Goal: Information Seeking & Learning: Compare options

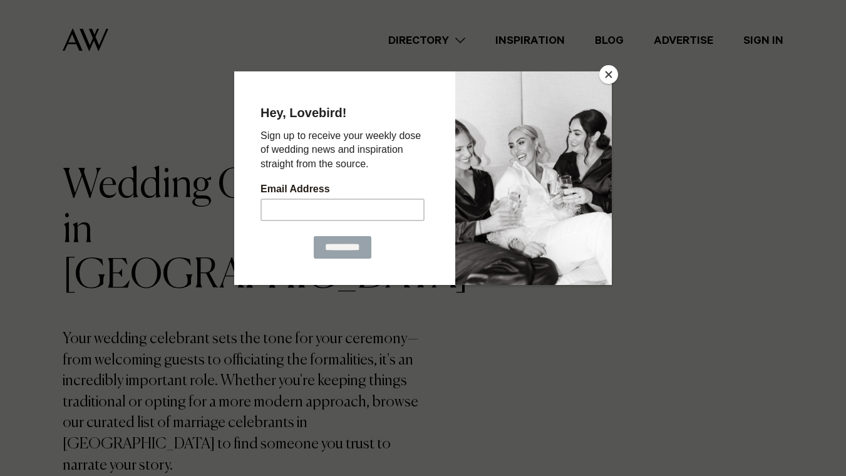
click at [607, 74] on button "Close" at bounding box center [609, 74] width 19 height 19
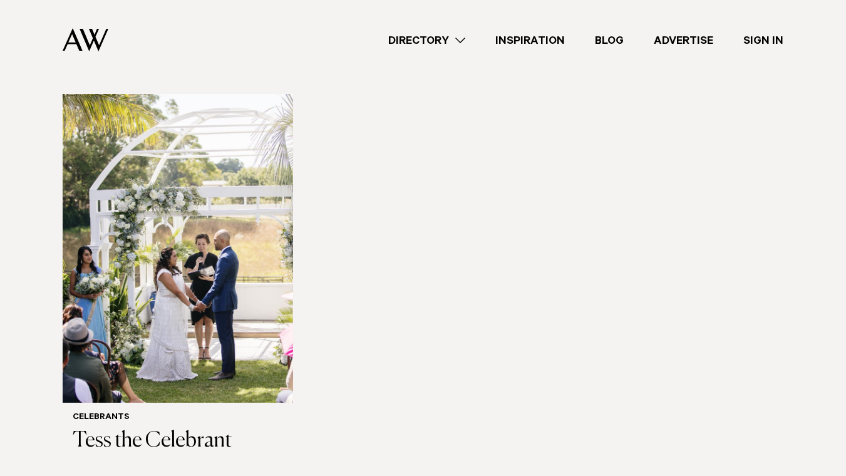
scroll to position [1777, 0]
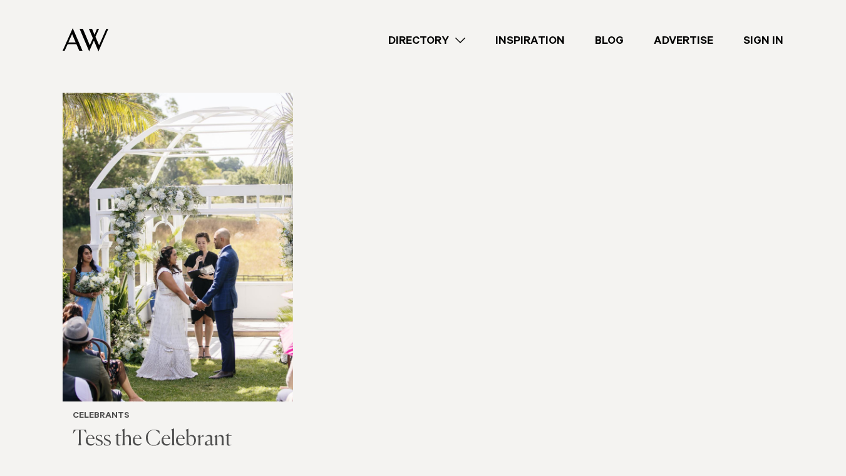
click at [103, 427] on h3 "Tess the Celebrant" at bounding box center [178, 440] width 211 height 26
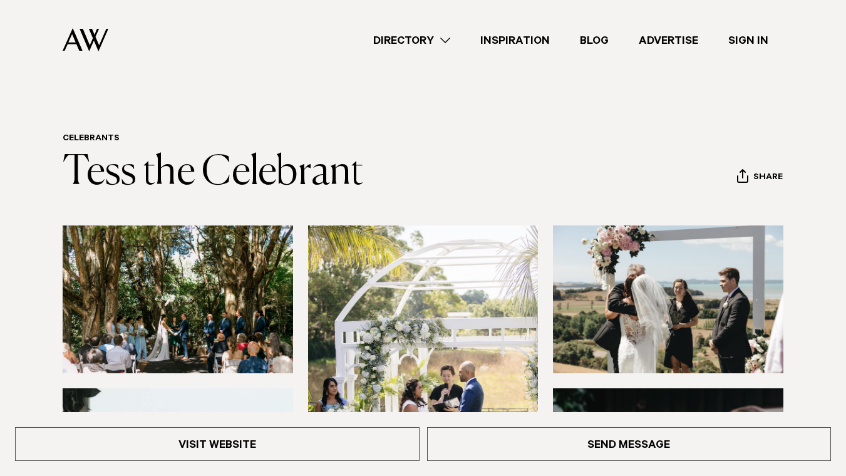
click at [437, 38] on link "Directory" at bounding box center [411, 40] width 107 height 17
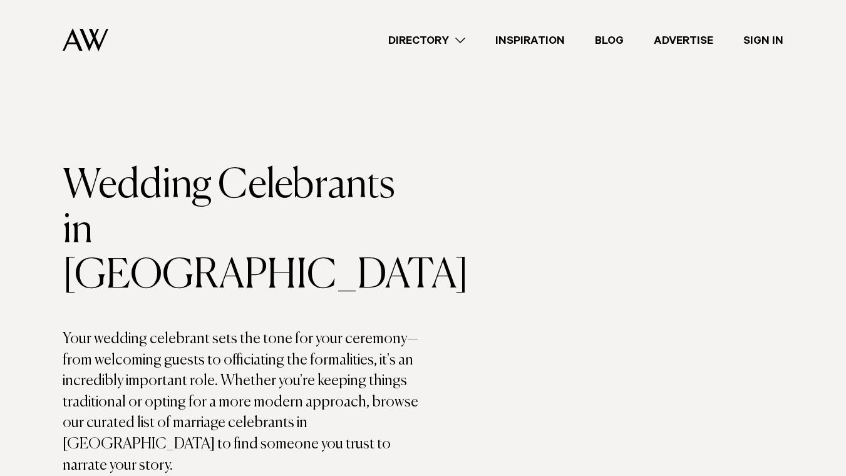
scroll to position [1777, 0]
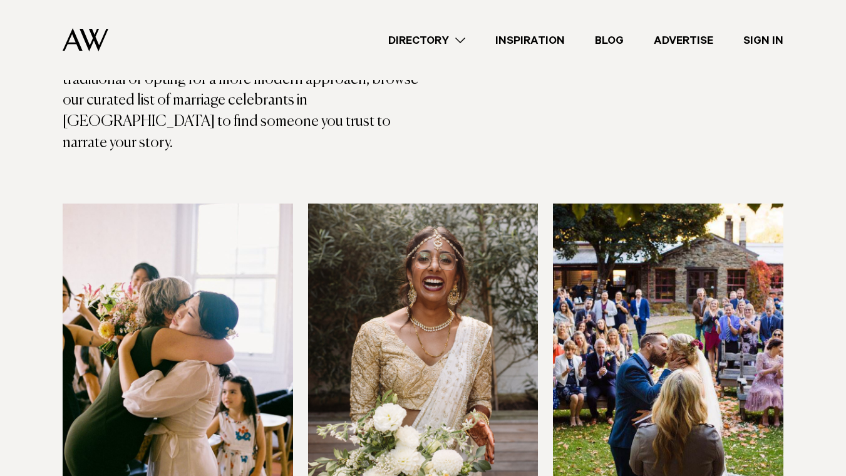
scroll to position [322, 0]
click at [645, 388] on img at bounding box center [668, 358] width 231 height 309
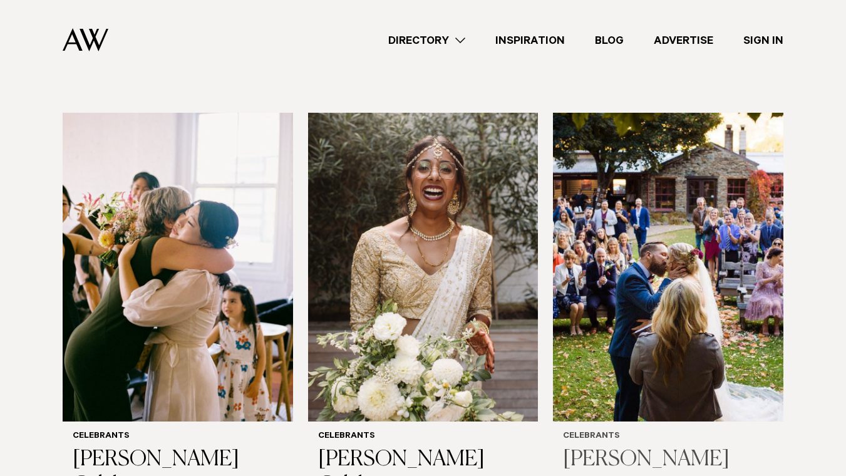
scroll to position [412, 0]
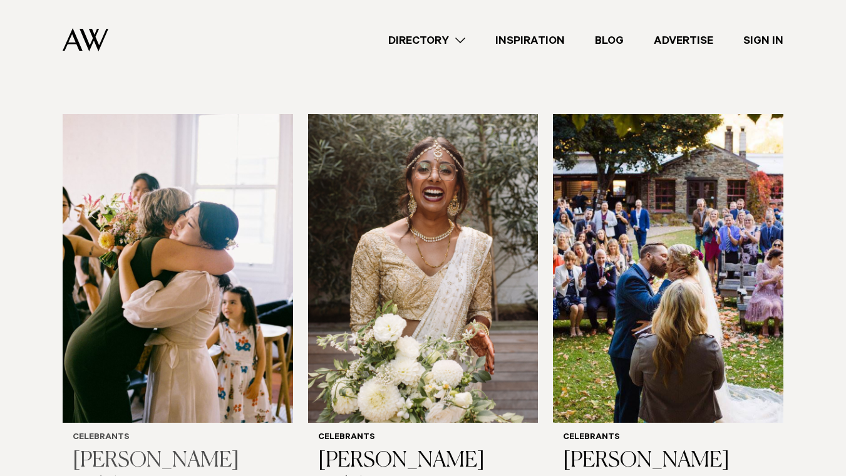
click at [199, 250] on img at bounding box center [178, 268] width 231 height 309
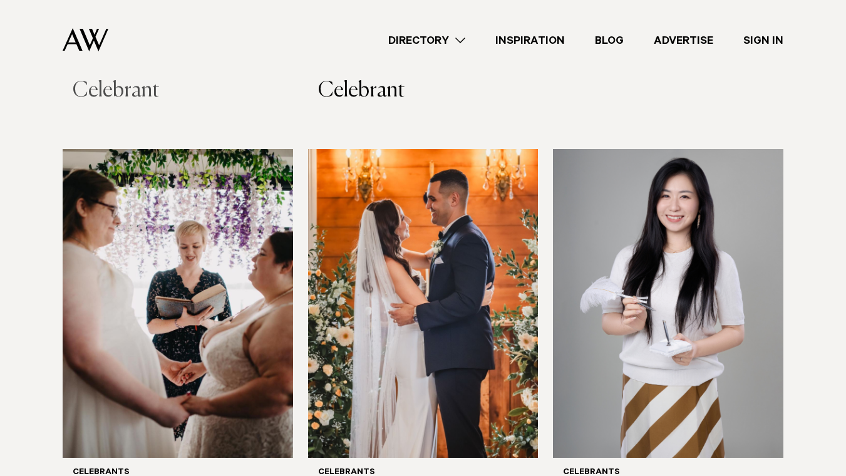
scroll to position [806, 0]
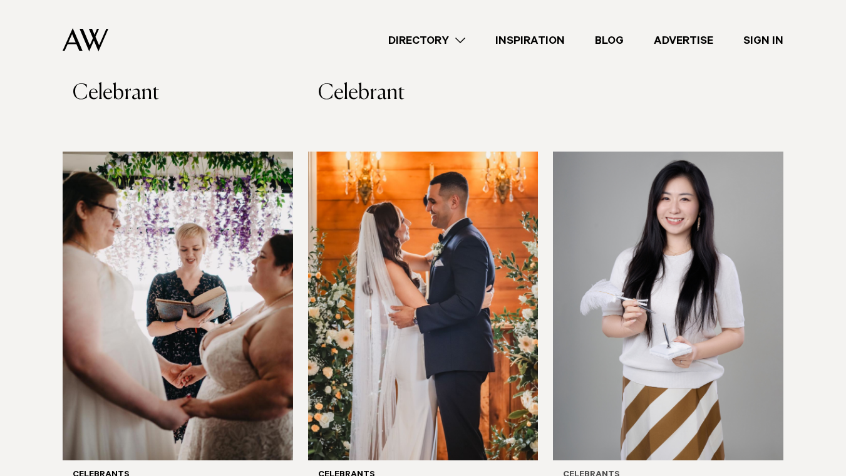
click at [673, 293] on img at bounding box center [668, 306] width 231 height 309
click at [176, 217] on img at bounding box center [178, 306] width 231 height 309
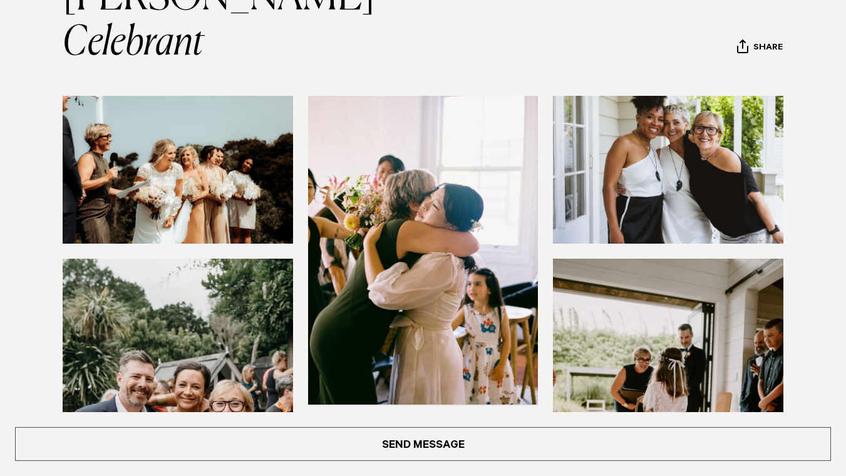
scroll to position [187, 0]
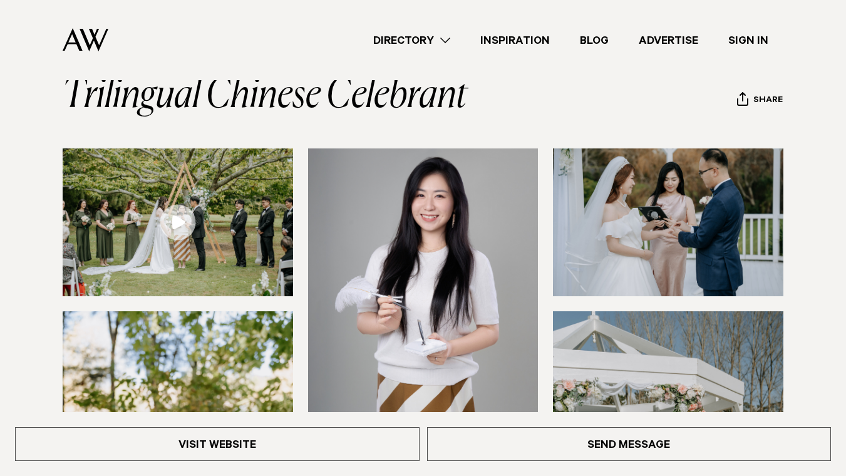
scroll to position [124, 0]
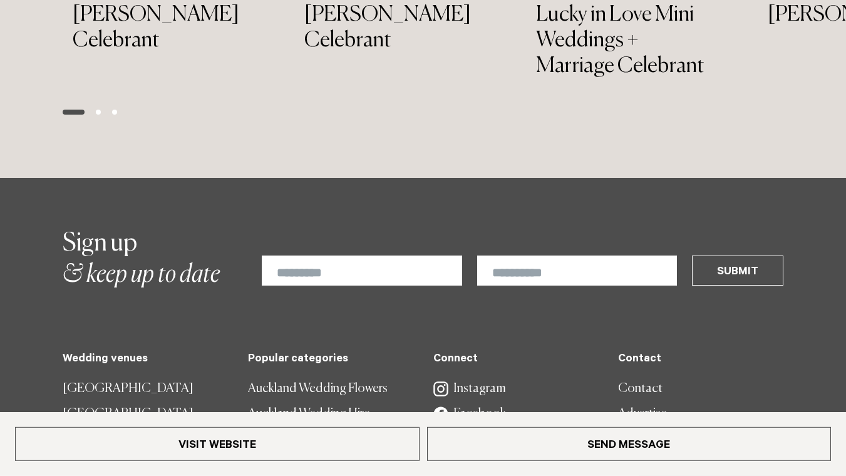
scroll to position [2015, 0]
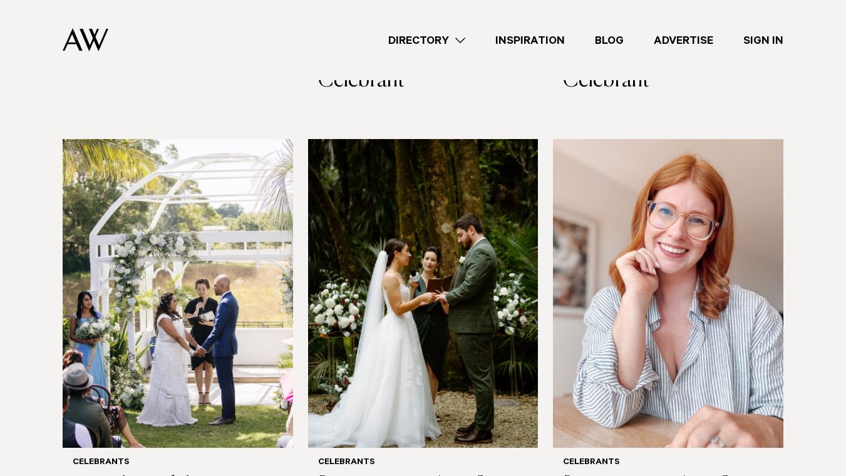
scroll to position [1279, 0]
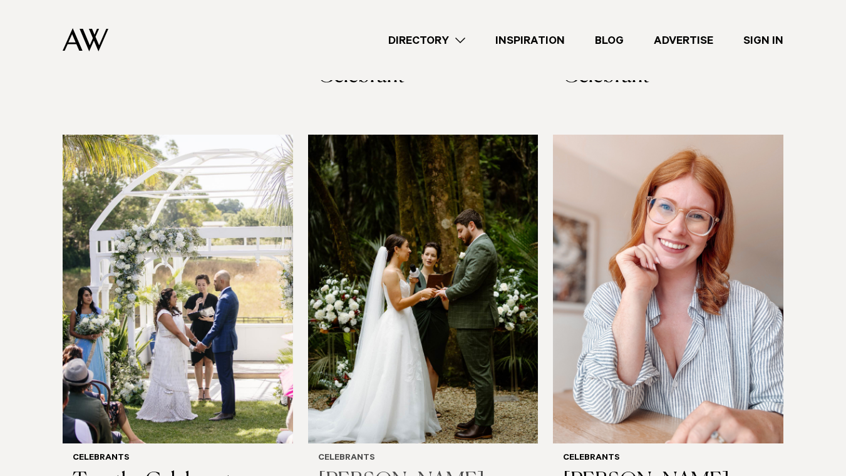
click at [444, 263] on img at bounding box center [423, 289] width 231 height 309
click at [657, 266] on img at bounding box center [668, 289] width 231 height 309
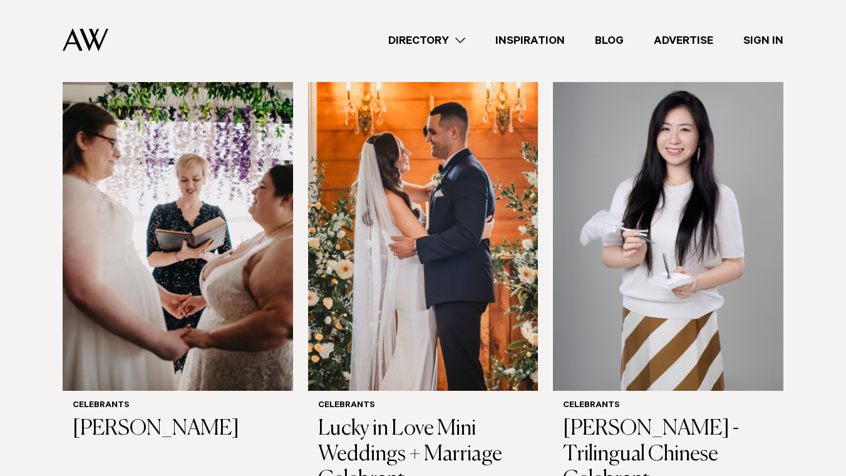
scroll to position [877, 0]
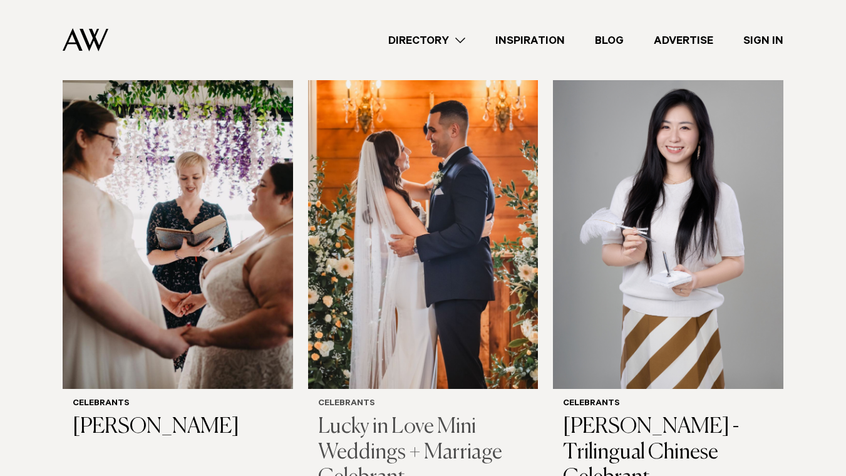
click at [405, 217] on img at bounding box center [423, 234] width 231 height 309
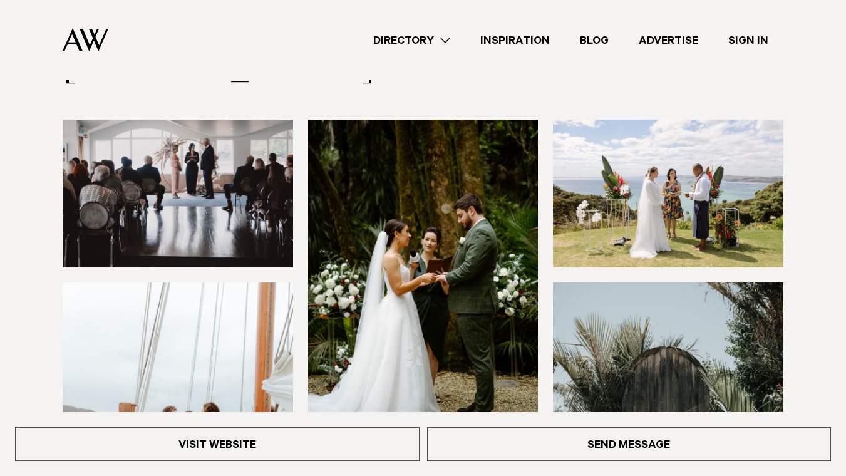
scroll to position [104, 0]
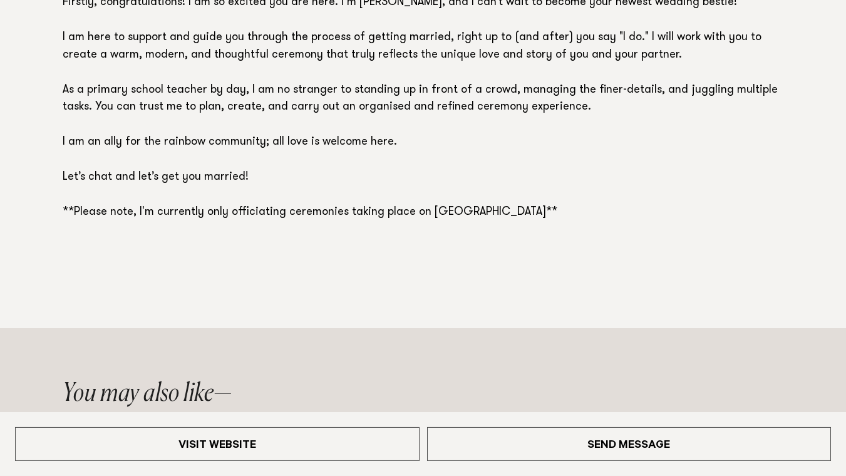
scroll to position [925, 0]
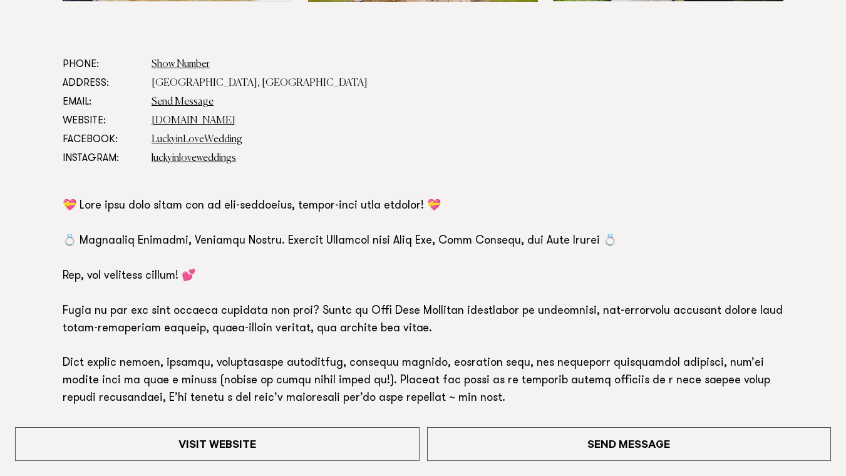
scroll to position [789, 0]
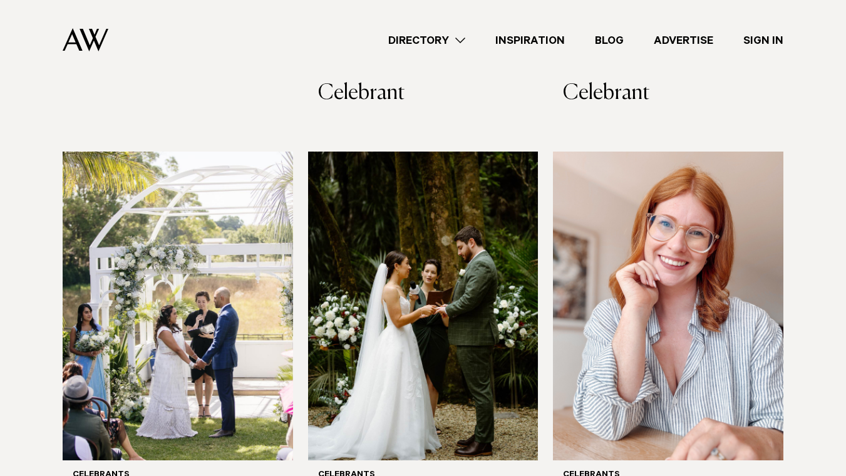
scroll to position [1260, 0]
